Goal: Navigation & Orientation: Find specific page/section

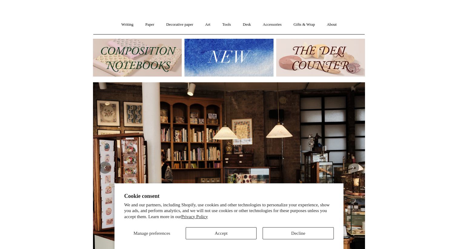
scroll to position [50, 0]
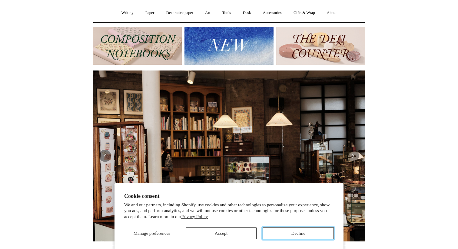
click at [294, 236] on button "Decline" at bounding box center [298, 234] width 71 height 12
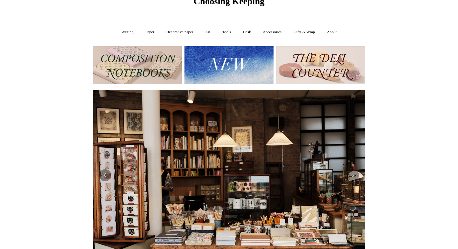
scroll to position [0, 0]
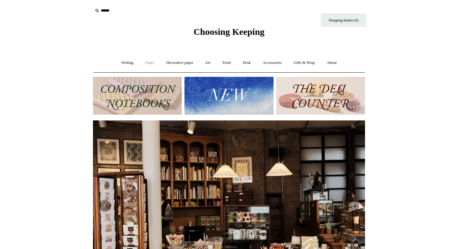
click at [146, 67] on link "Paper +" at bounding box center [150, 63] width 20 height 16
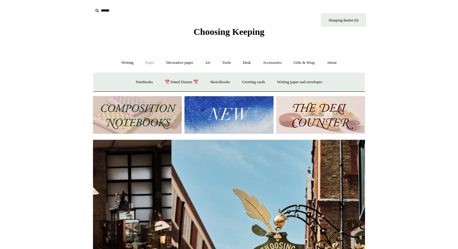
scroll to position [0, 272]
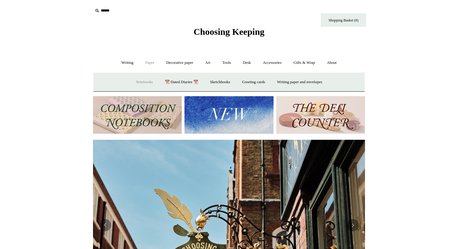
click at [144, 81] on link "Notebooks +" at bounding box center [144, 82] width 28 height 16
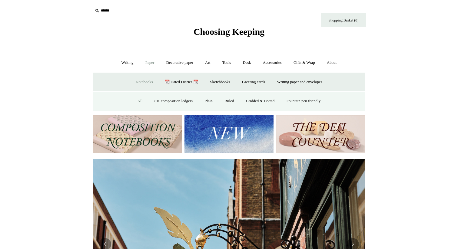
click at [134, 98] on link "All" at bounding box center [140, 101] width 16 height 16
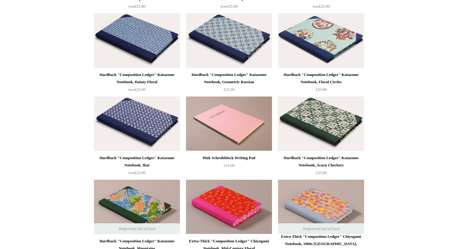
scroll to position [652, 0]
